Goal: Task Accomplishment & Management: Use online tool/utility

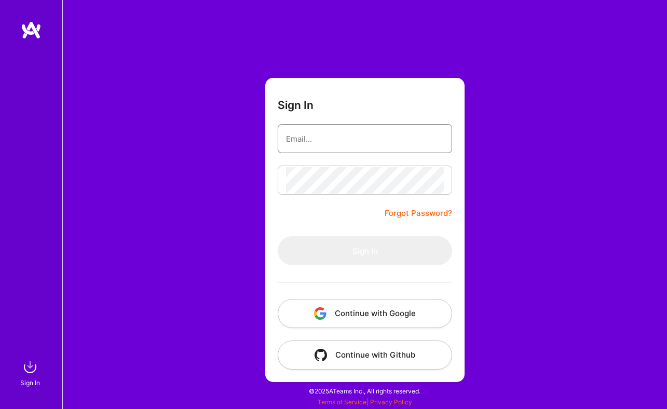
type input "kenny@shipmates.co"
click at [340, 312] on button "Continue with Google" at bounding box center [365, 313] width 175 height 29
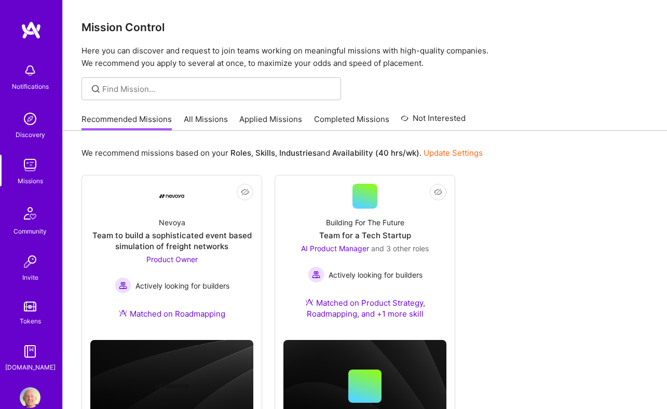
click at [211, 123] on link "All Missions" at bounding box center [206, 122] width 44 height 17
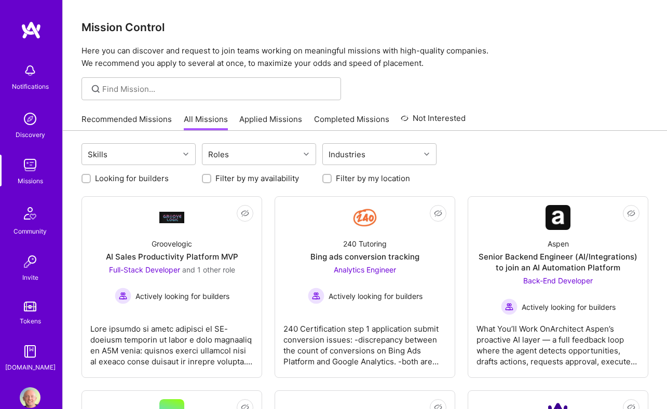
click at [164, 179] on label "Looking for builders" at bounding box center [132, 178] width 74 height 11
click at [91, 179] on input "Looking for builders" at bounding box center [87, 179] width 7 height 7
click at [164, 179] on label "Looking for builders" at bounding box center [132, 178] width 74 height 11
click at [92, 179] on input "Looking for builders" at bounding box center [87, 179] width 9 height 9
checkbox input "false"
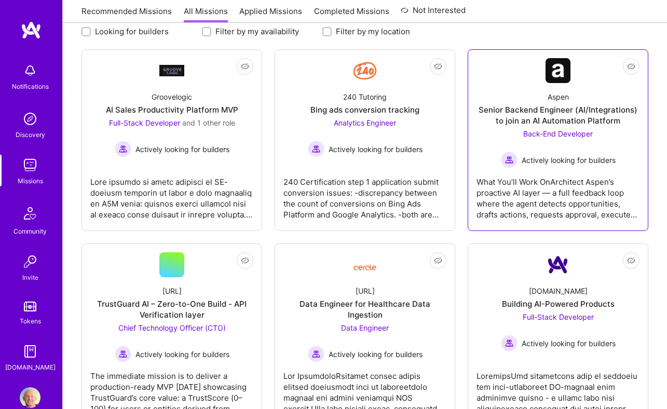
scroll to position [149, 0]
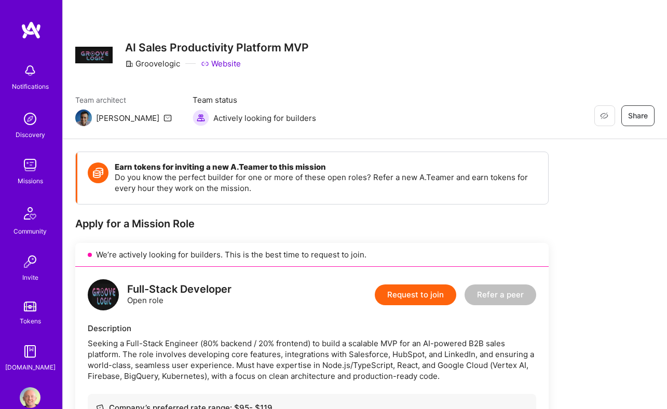
click at [226, 62] on link "Website" at bounding box center [221, 63] width 40 height 11
